Goal: Transaction & Acquisition: Purchase product/service

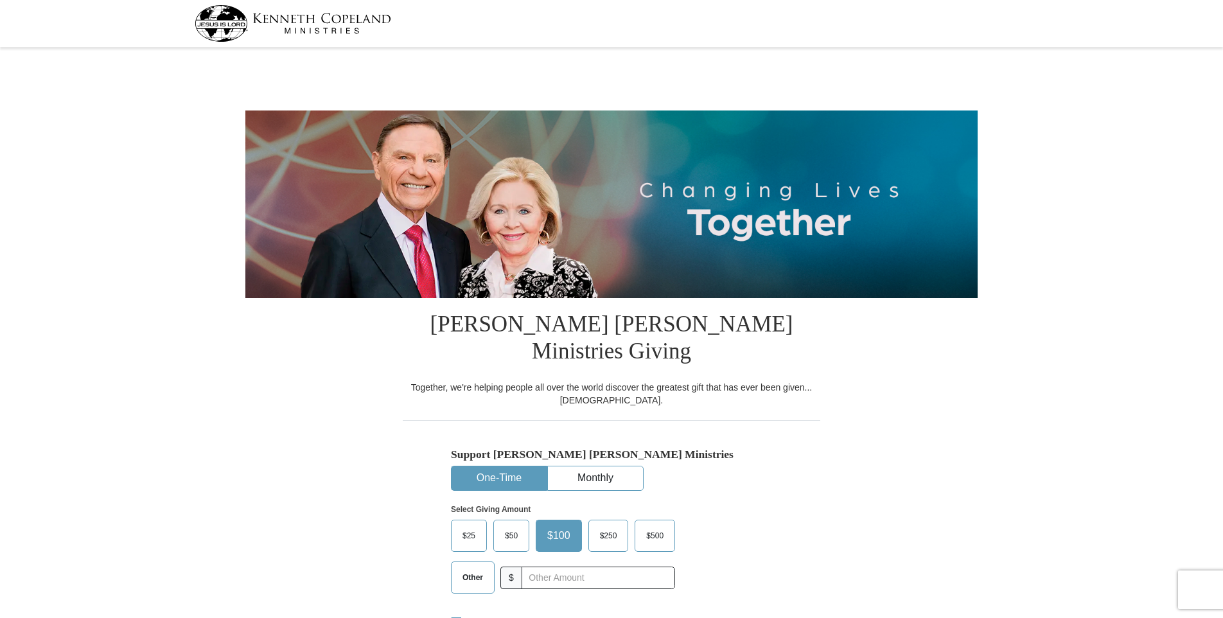
select select "WA"
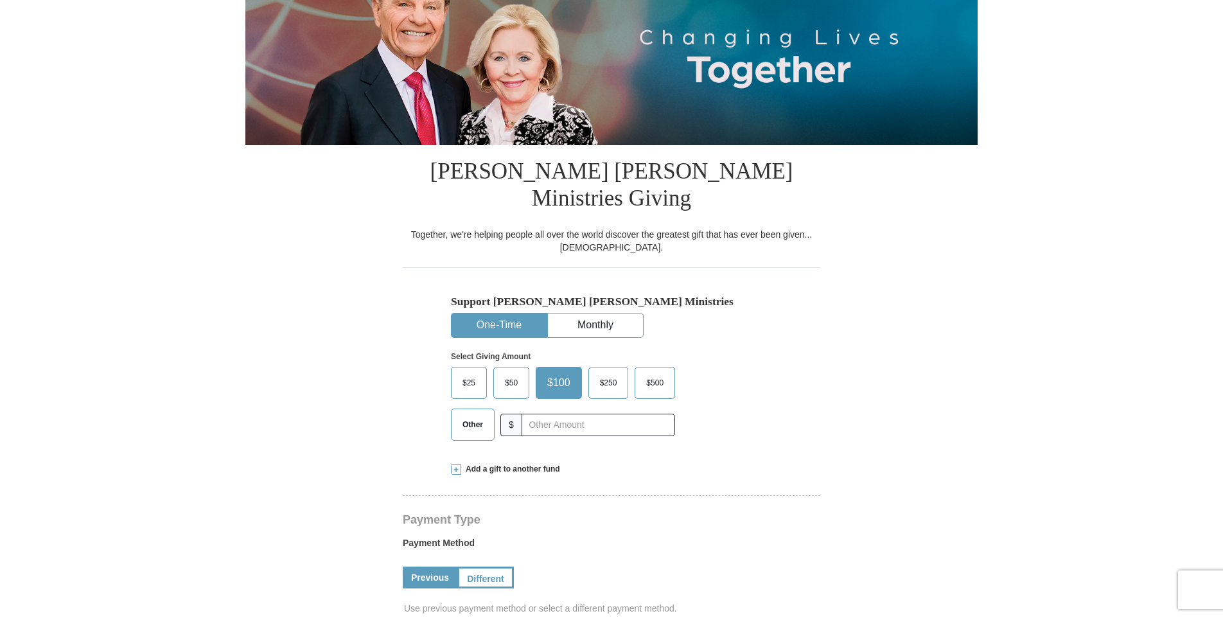
scroll to position [193, 0]
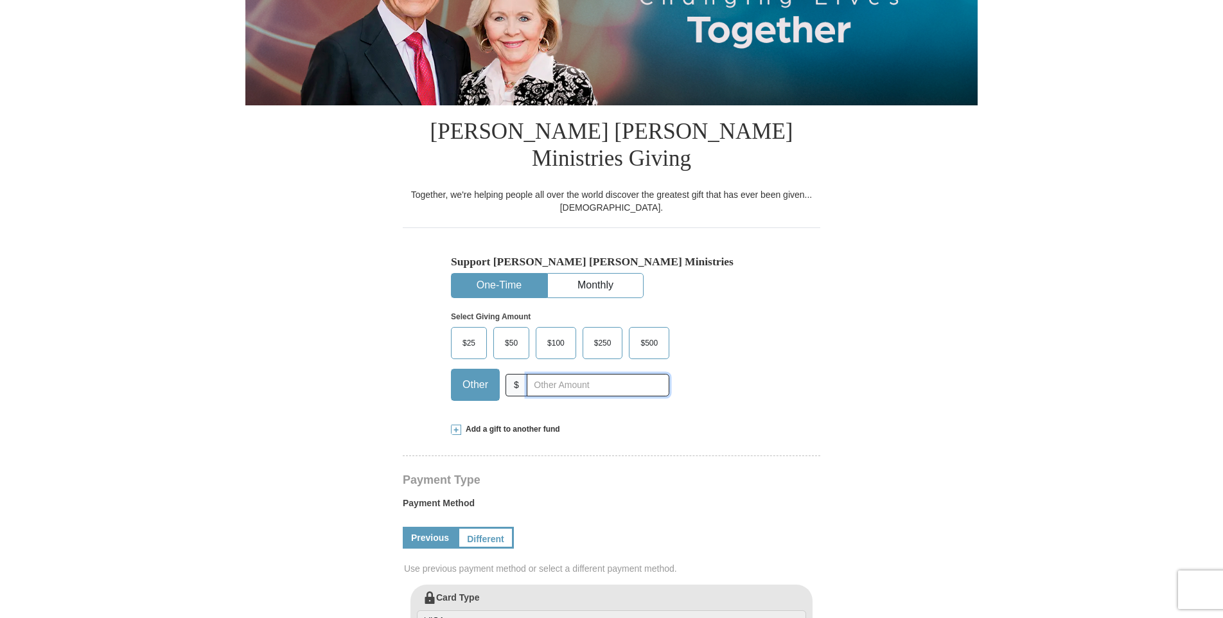
click at [549, 374] on input "text" at bounding box center [598, 385] width 143 height 22
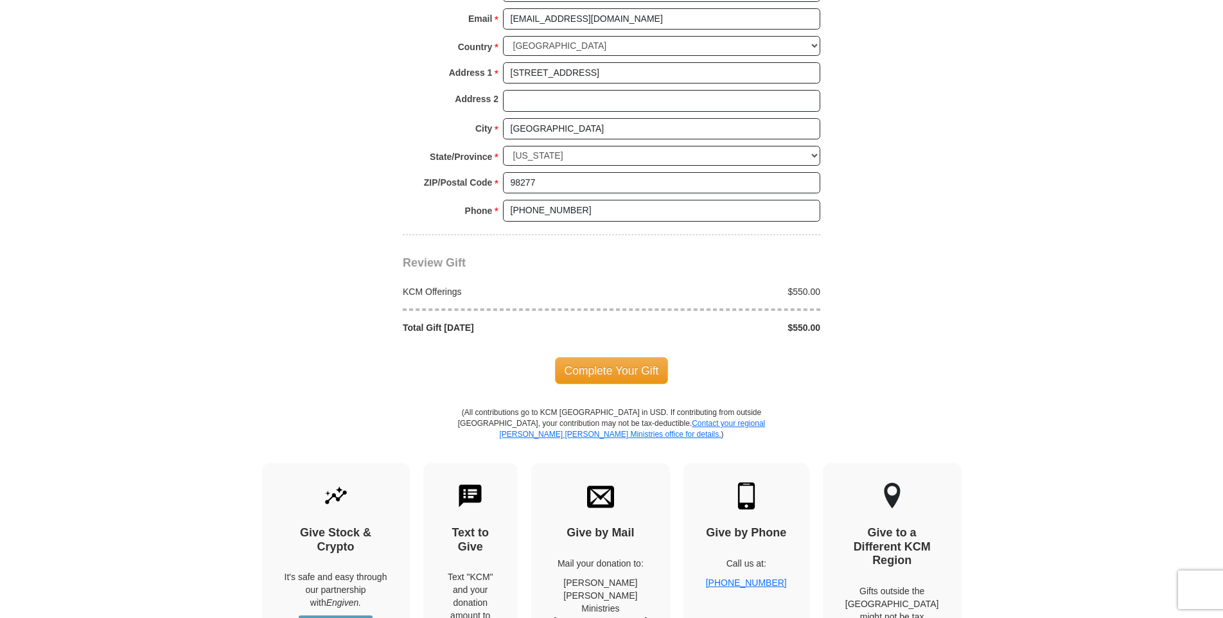
scroll to position [1092, 0]
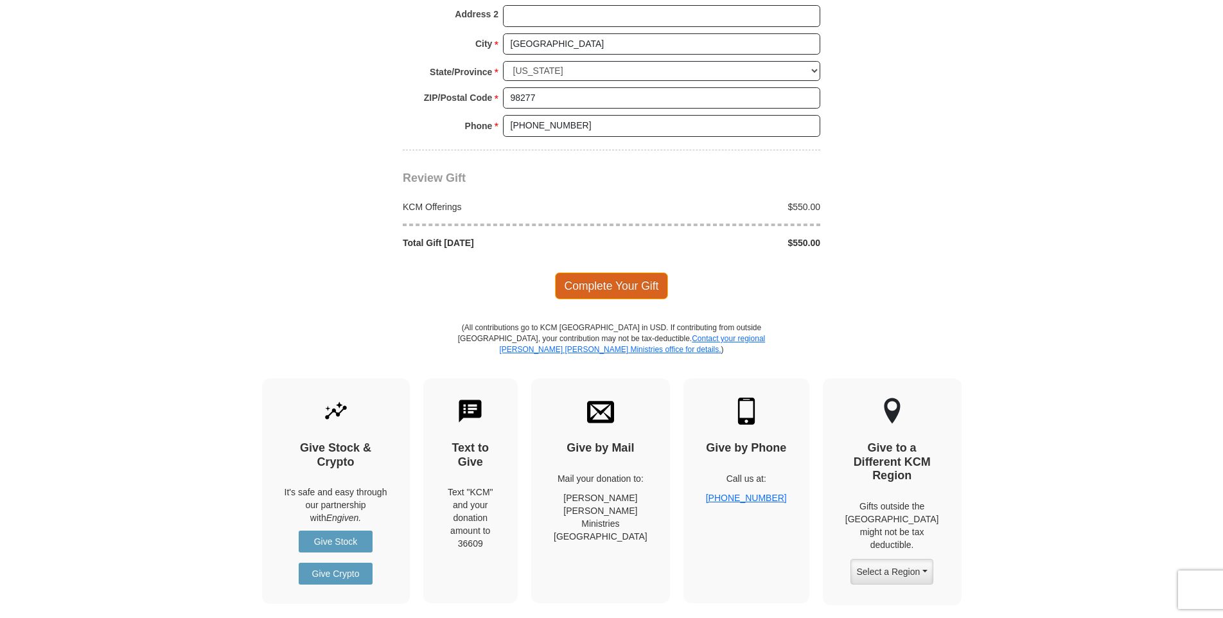
type input "550"
click at [605, 272] on span "Complete Your Gift" at bounding box center [612, 285] width 114 height 27
